Goal: Task Accomplishment & Management: Manage account settings

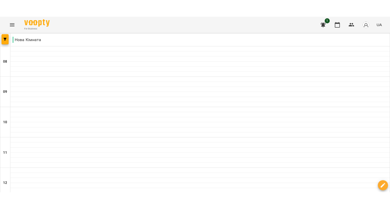
scroll to position [228, 0]
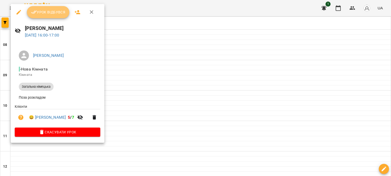
click at [48, 11] on span "Урок відбувся" at bounding box center [48, 12] width 35 height 6
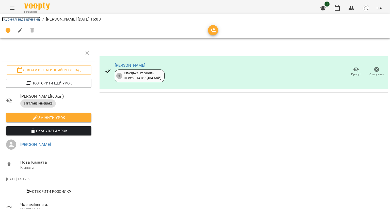
click at [31, 20] on link "Журнал відвідувань" at bounding box center [21, 19] width 38 height 5
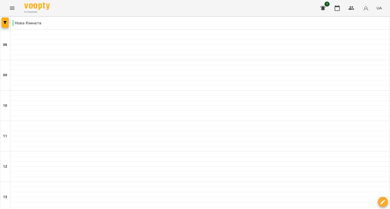
scroll to position [203, 0]
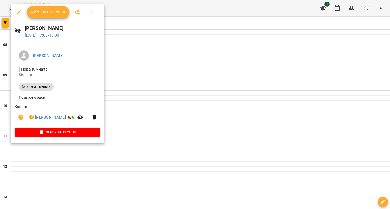
click at [48, 12] on span "Урок відбувся" at bounding box center [48, 12] width 35 height 6
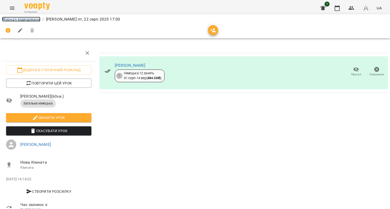
click at [22, 21] on link "Журнал відвідувань" at bounding box center [21, 19] width 38 height 5
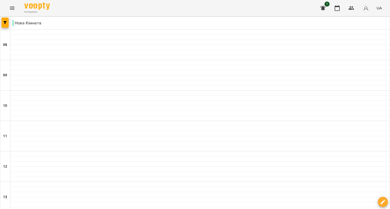
scroll to position [228, 0]
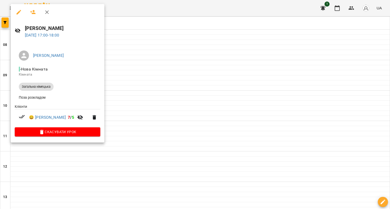
click at [215, 110] on div at bounding box center [195, 104] width 390 height 209
